Goal: Task Accomplishment & Management: Use online tool/utility

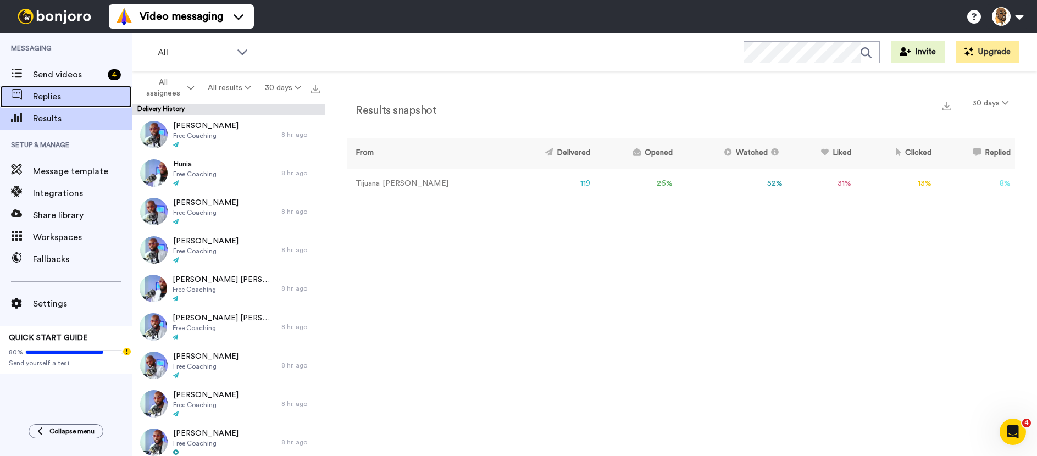
click at [68, 102] on span "Replies" at bounding box center [82, 96] width 99 height 13
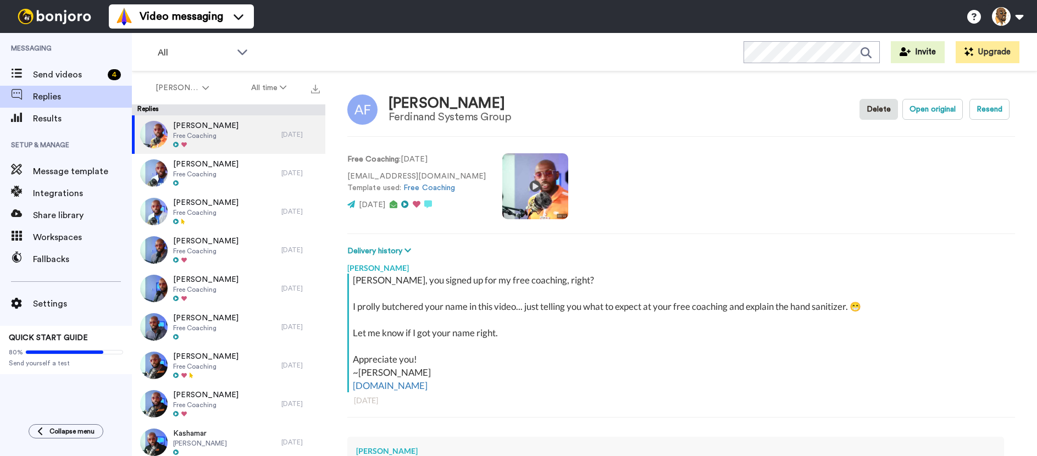
type textarea "x"
